Goal: Use online tool/utility: Utilize a website feature to perform a specific function

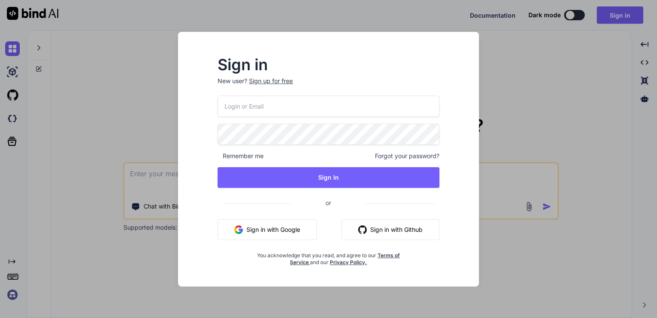
click at [268, 222] on button "Sign in with Google" at bounding box center [267, 229] width 99 height 21
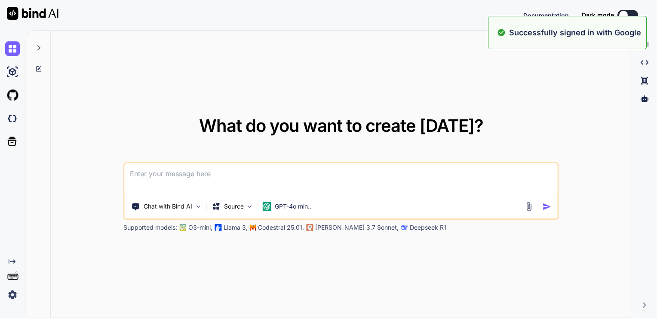
click at [261, 191] on textarea at bounding box center [341, 179] width 433 height 32
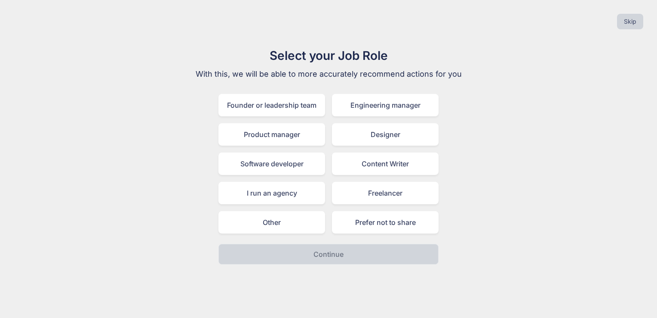
click at [285, 233] on div "Select your Job Role With this, we will be able to more accurately recommend ac…" at bounding box center [328, 155] width 289 height 218
click at [278, 221] on div "Other" at bounding box center [272, 222] width 107 height 22
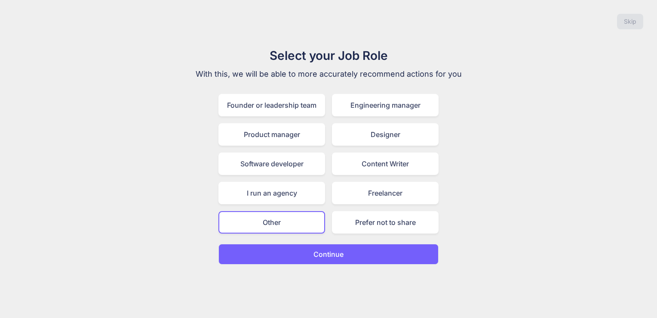
click at [303, 257] on button "Continue" at bounding box center [329, 254] width 220 height 21
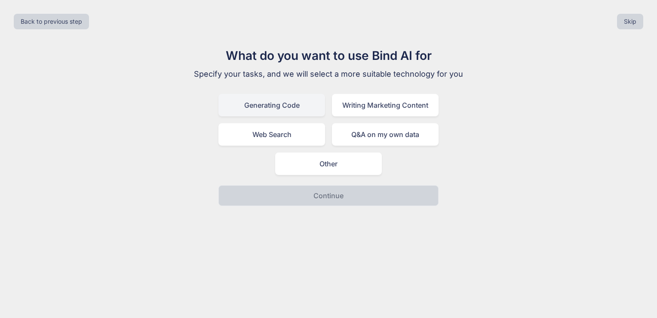
click at [275, 102] on div "Generating Code" at bounding box center [272, 105] width 107 height 22
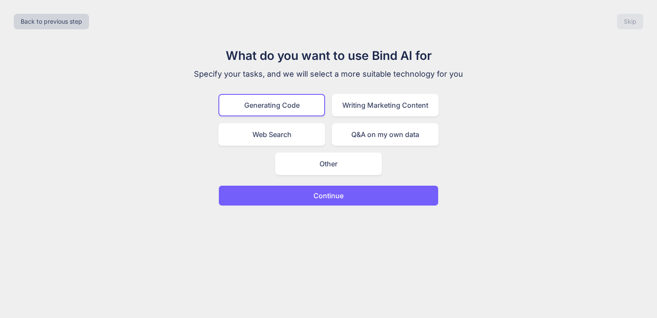
click at [303, 191] on button "Continue" at bounding box center [329, 195] width 220 height 21
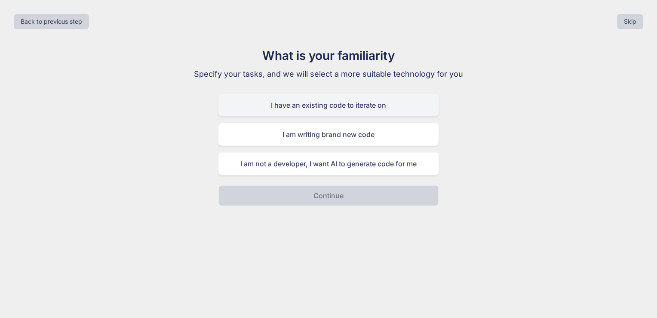
click at [289, 114] on div "I have an existing code to iterate on" at bounding box center [329, 105] width 220 height 22
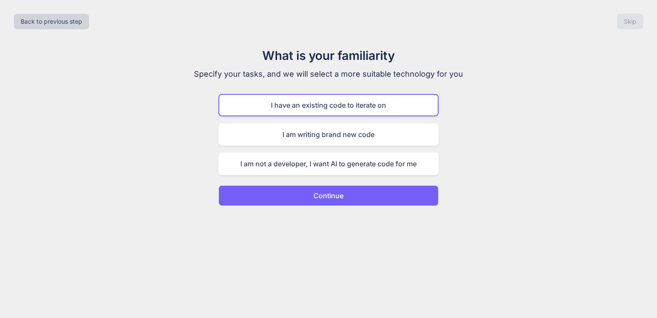
click at [324, 202] on button "Continue" at bounding box center [329, 195] width 220 height 21
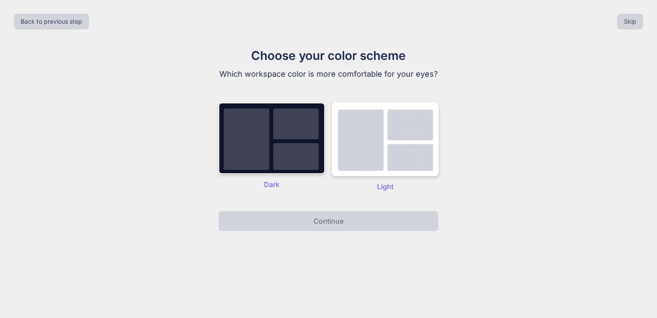
click at [272, 146] on img at bounding box center [272, 137] width 107 height 71
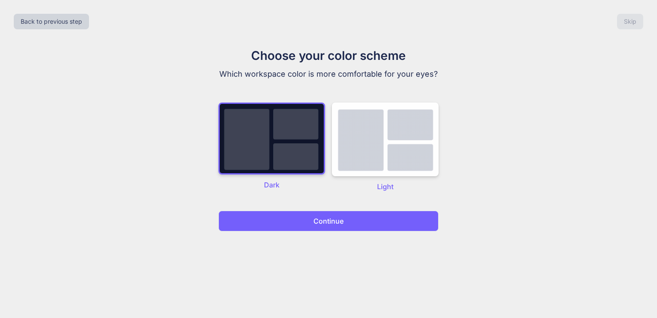
click at [337, 219] on p "Continue" at bounding box center [329, 221] width 30 height 10
click at [336, 217] on p "Continue" at bounding box center [329, 221] width 30 height 10
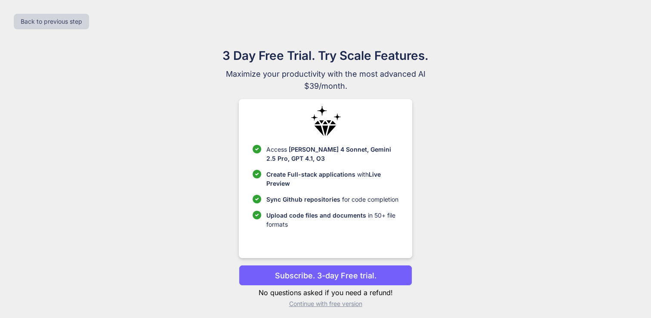
click at [327, 275] on p "Subscribe. 3-day Free trial." at bounding box center [326, 275] width 102 height 12
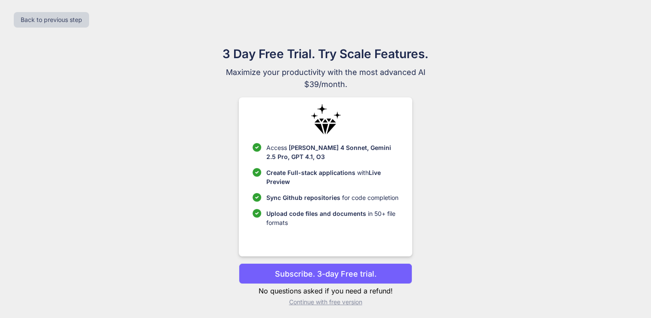
scroll to position [3, 0]
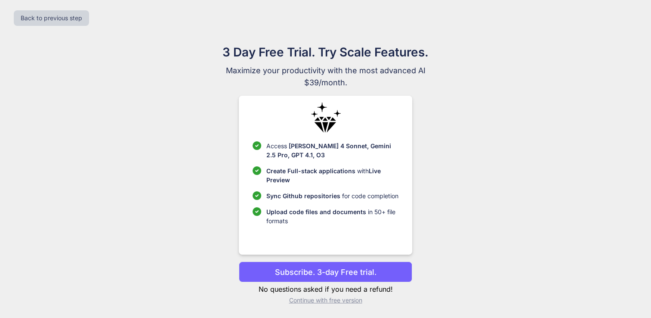
click at [333, 297] on p "Continue with free version" at bounding box center [325, 300] width 173 height 9
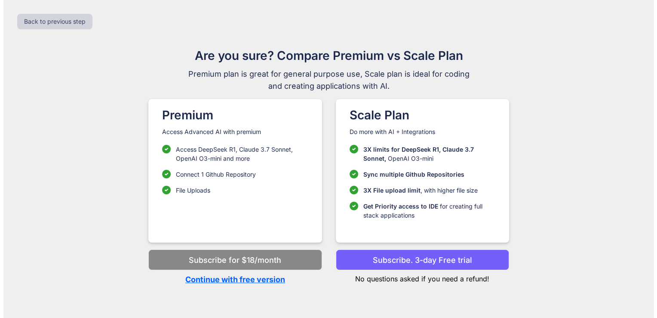
scroll to position [0, 0]
click at [268, 277] on p "Continue with free version" at bounding box center [234, 279] width 173 height 12
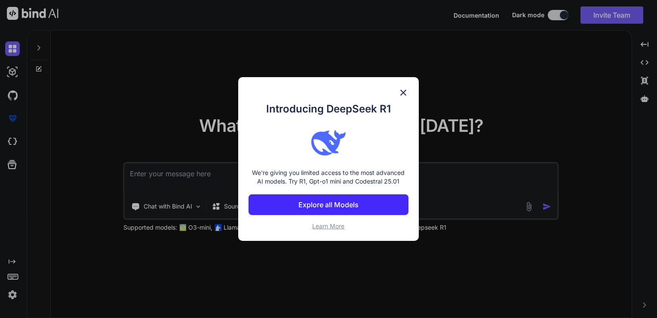
click at [398, 94] on div "Introducing DeepSeek R1 We're giving you limited access to the most advanced AI…" at bounding box center [328, 159] width 181 height 164
click at [399, 94] on img at bounding box center [403, 92] width 10 height 10
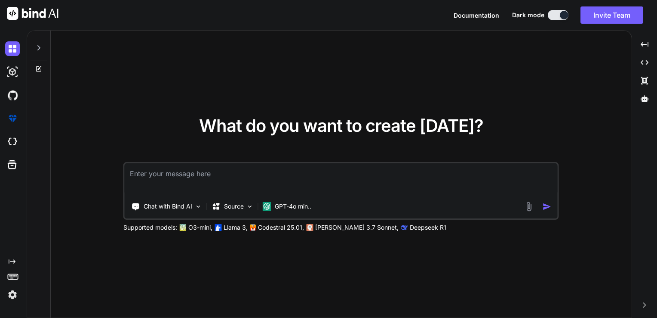
click at [324, 170] on textarea at bounding box center [341, 179] width 433 height 32
paste textarea "Make a full payment platform website called Qualiz and its full like stripe. if…"
type textarea "Make a full payment platform website called Qualiz and its full like stripe. if…"
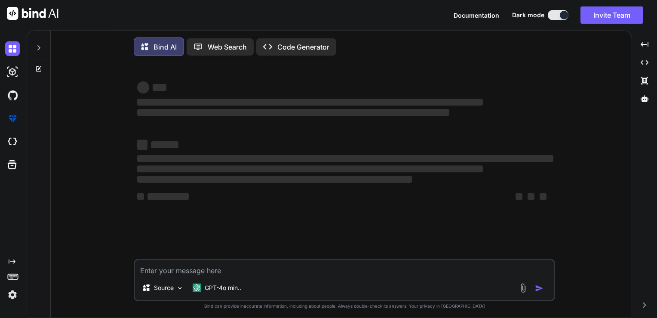
click at [305, 43] on p "Code Generator" at bounding box center [304, 47] width 52 height 10
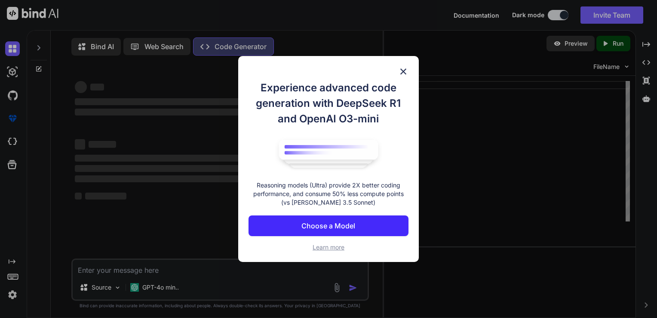
click at [404, 71] on img at bounding box center [403, 71] width 10 height 10
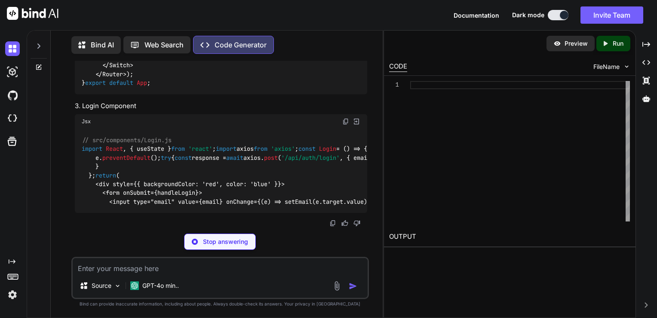
scroll to position [632, 0]
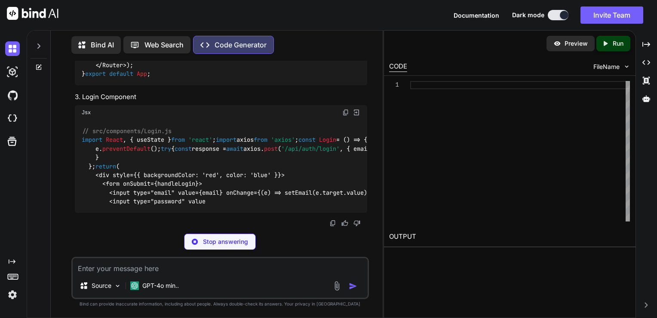
click at [448, 103] on div at bounding box center [520, 151] width 220 height 140
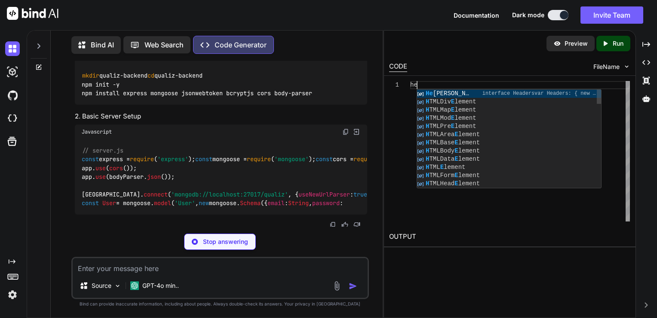
type textarea "h"
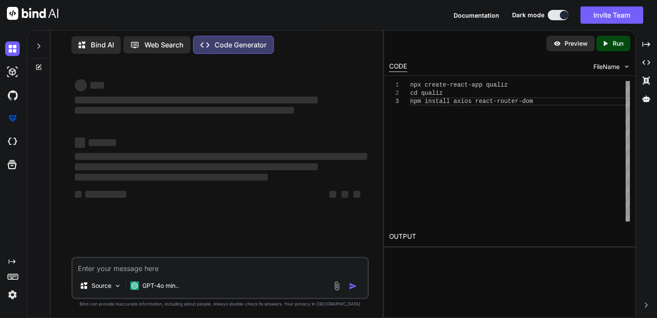
type textarea "npx create-react-app qualiz cd qualiz npm install axios react-router-dom"
click at [615, 40] on p "Run" at bounding box center [618, 43] width 11 height 9
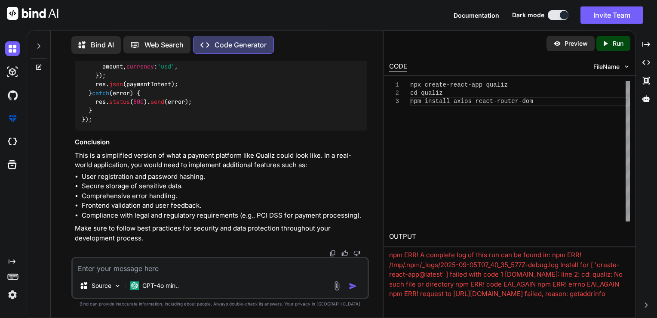
scroll to position [49, 0]
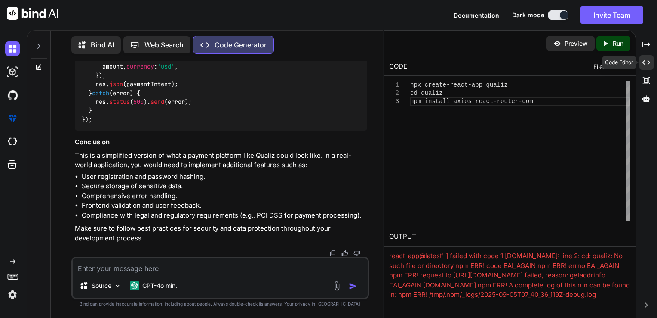
click at [644, 66] on div "Created with Pixso." at bounding box center [647, 62] width 14 height 15
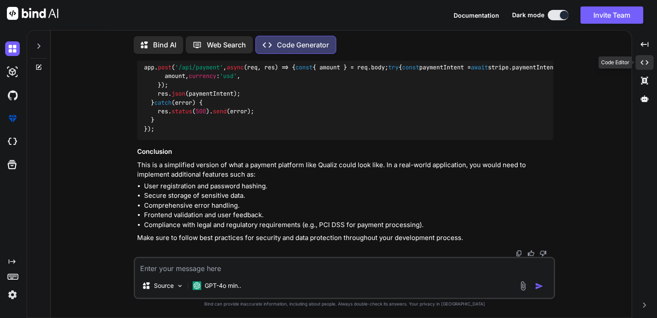
click at [644, 66] on div "Created with Pixso." at bounding box center [645, 62] width 18 height 15
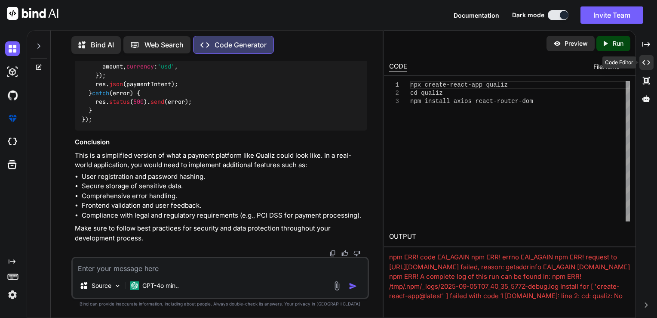
click at [644, 66] on div "Created with Pixso." at bounding box center [647, 62] width 14 height 15
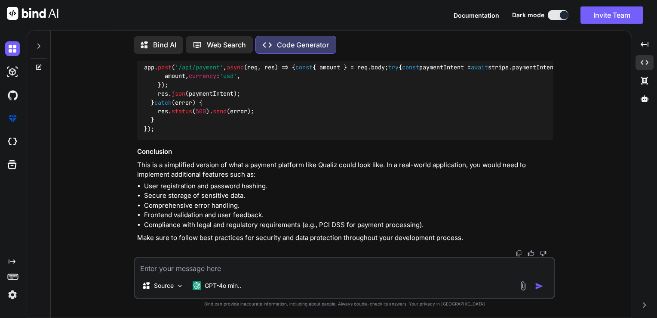
scroll to position [1470, 0]
click at [547, 30] on div "Javascript" at bounding box center [345, 22] width 417 height 15
click at [544, 26] on img at bounding box center [543, 23] width 8 height 8
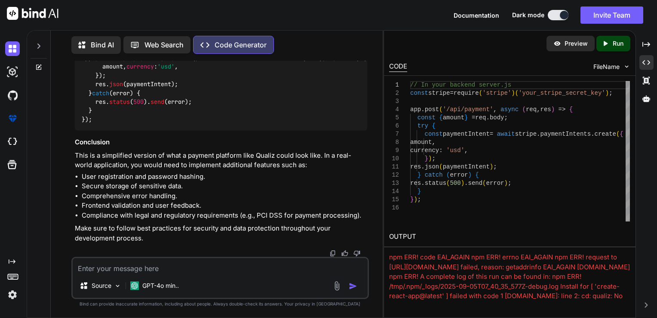
click at [615, 46] on p "Run" at bounding box center [618, 43] width 11 height 9
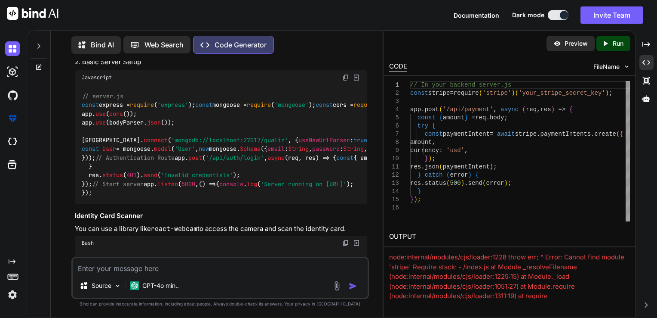
scroll to position [557, 0]
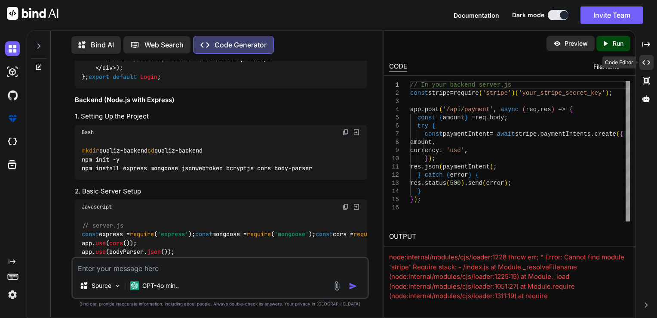
click at [648, 55] on div "Created with Pixso." at bounding box center [647, 62] width 14 height 15
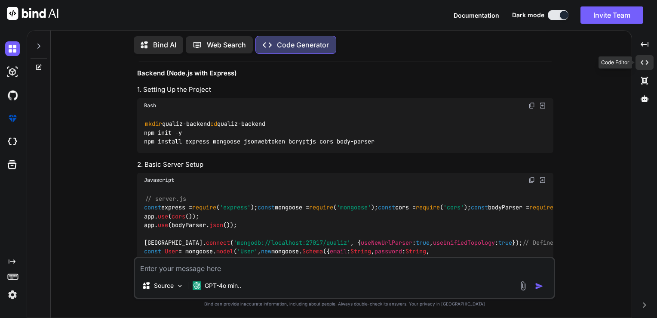
scroll to position [530, 0]
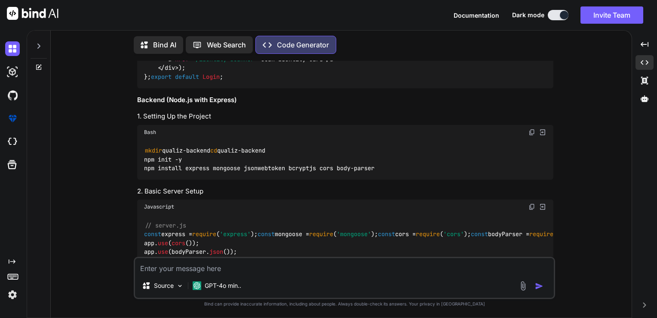
click at [154, 47] on p "Bind AI" at bounding box center [164, 45] width 23 height 10
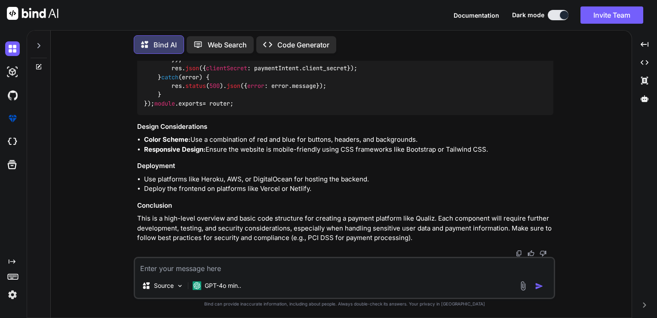
scroll to position [1248, 0]
